Goal: Task Accomplishment & Management: Use online tool/utility

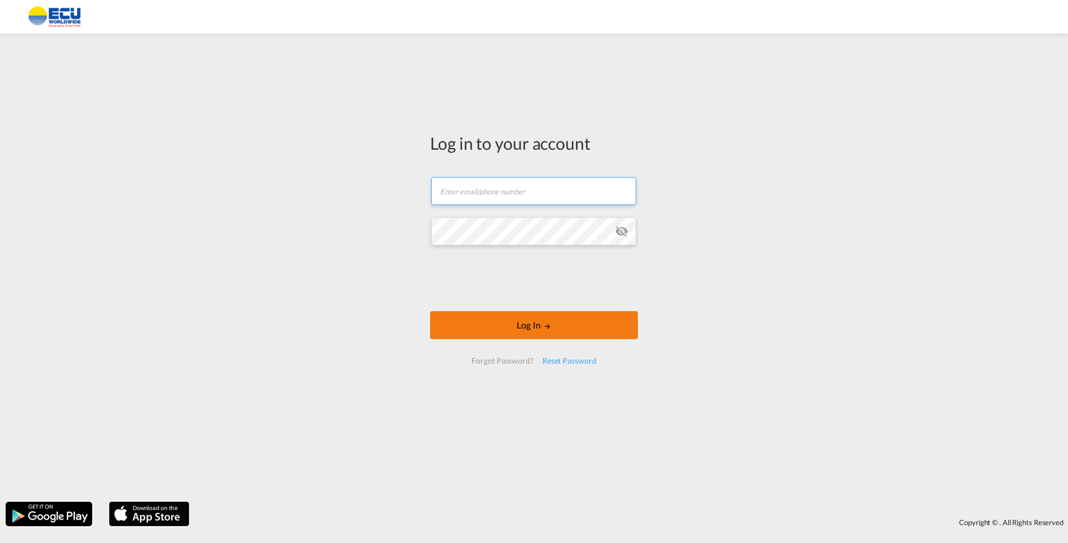
type input "[PERSON_NAME][EMAIL_ADDRESS][PERSON_NAME][DOMAIN_NAME]"
click at [489, 308] on button "Log In" at bounding box center [534, 325] width 208 height 28
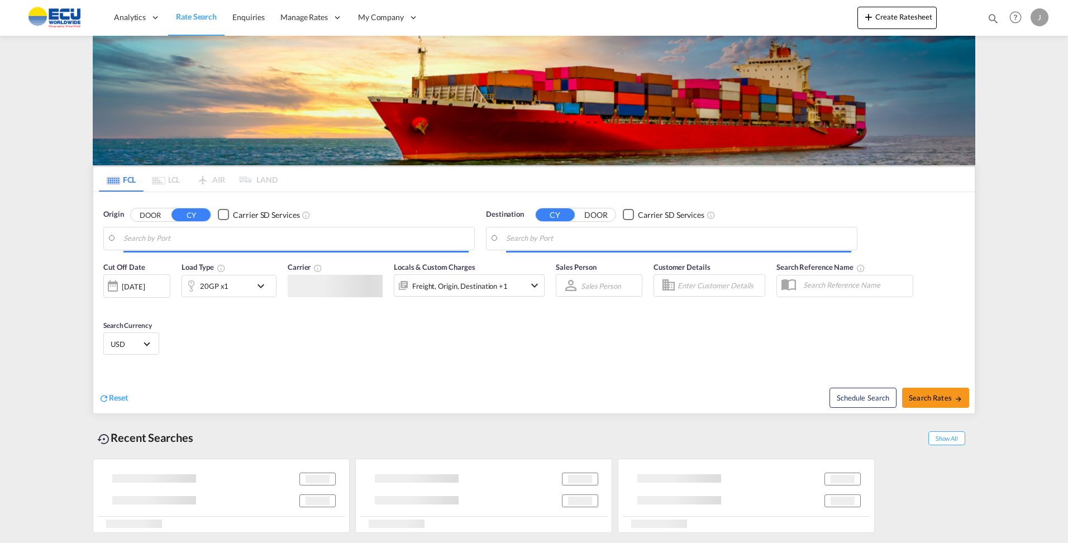
type input "[GEOGRAPHIC_DATA], [GEOGRAPHIC_DATA]"
type input "[GEOGRAPHIC_DATA], [GEOGRAPHIC_DATA], CATOR"
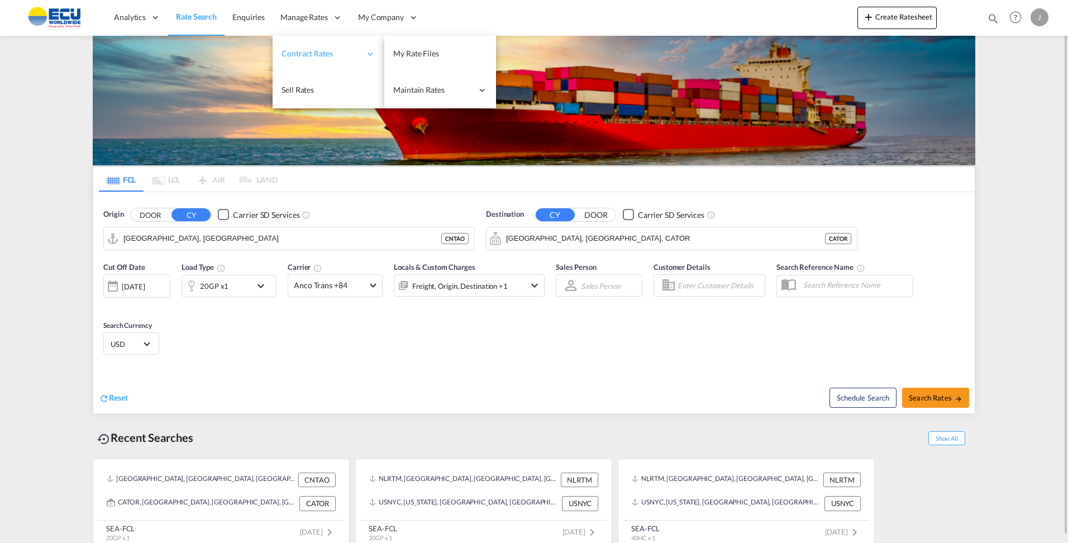
click at [321, 51] on span "Contract Rates" at bounding box center [321, 53] width 79 height 11
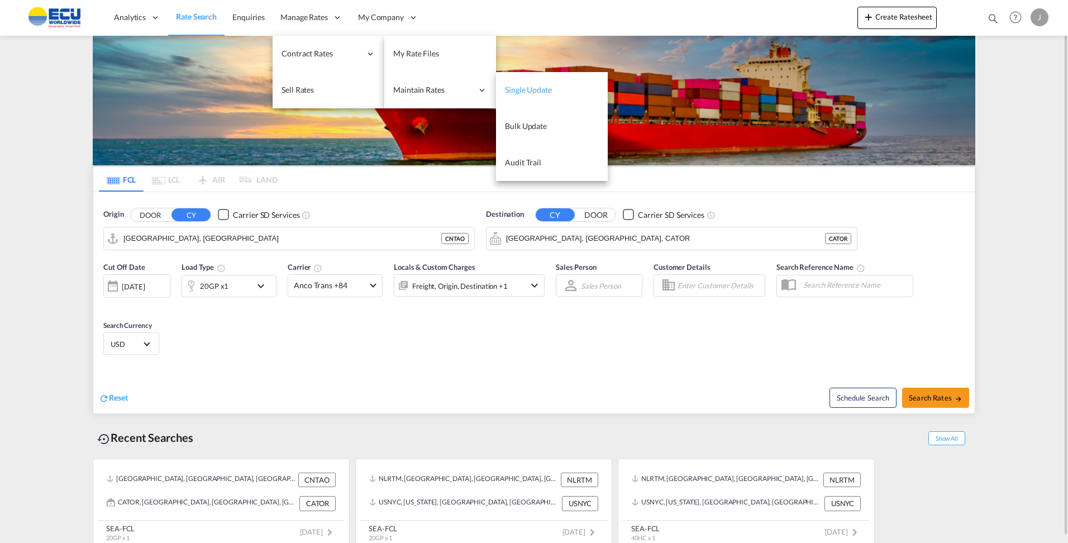
click at [521, 88] on span "Single Update" at bounding box center [528, 89] width 47 height 9
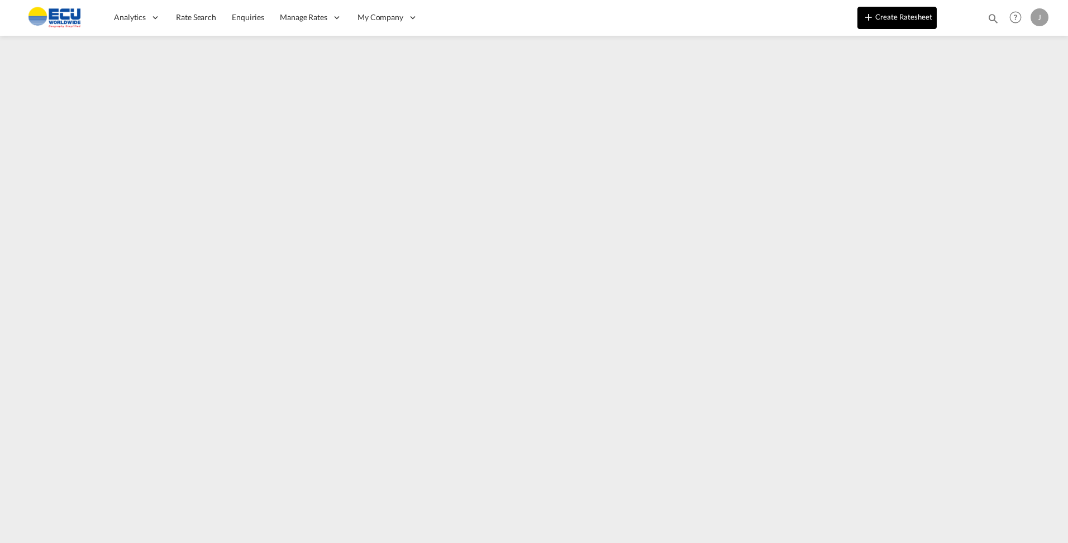
click at [527, 20] on button "Create Ratesheet" at bounding box center [897, 18] width 79 height 22
click at [527, 18] on button "Create Ratesheet" at bounding box center [897, 18] width 79 height 22
click at [527, 22] on button "Create Ratesheet" at bounding box center [897, 18] width 79 height 22
click at [527, 23] on md-icon "icon-plus 400-fg" at bounding box center [868, 16] width 13 height 13
click at [527, 21] on button "Create Ratesheet" at bounding box center [897, 18] width 79 height 22
